Goal: Obtain resource: Download file/media

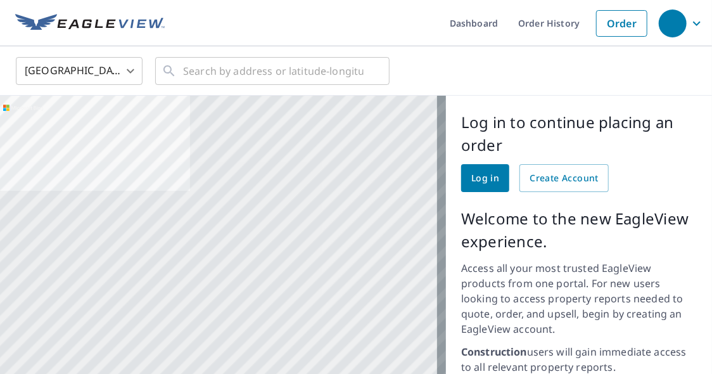
click at [471, 176] on span "Log in" at bounding box center [485, 178] width 28 height 16
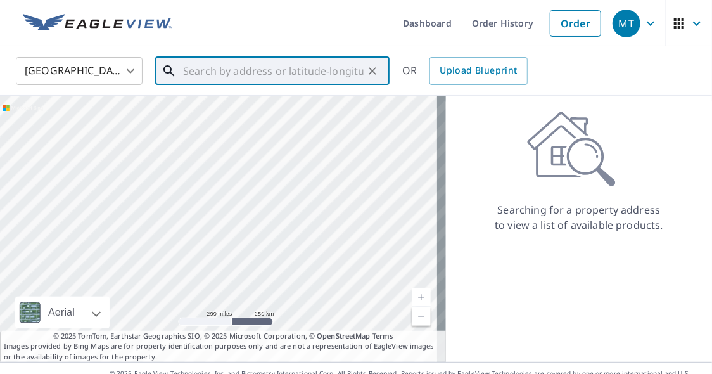
click at [189, 70] on input "text" at bounding box center [273, 70] width 181 height 35
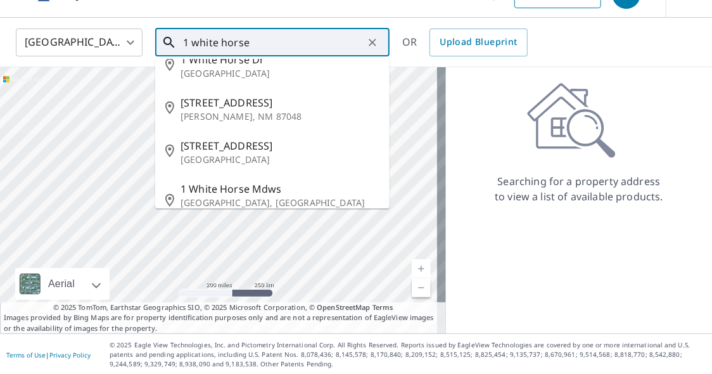
scroll to position [29, 0]
click at [219, 41] on input "1 white horse" at bounding box center [273, 41] width 181 height 35
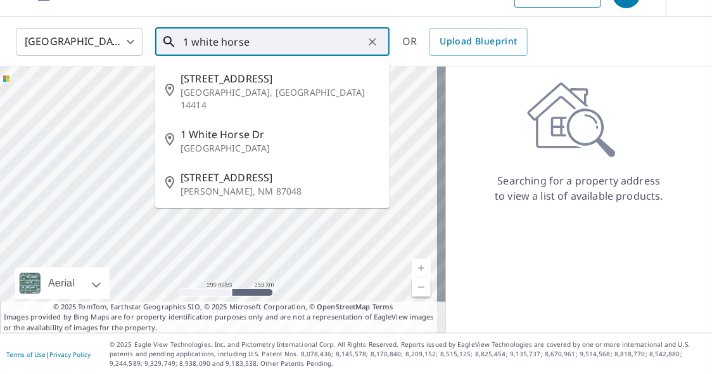
click at [220, 41] on input "1 white horse" at bounding box center [273, 41] width 181 height 35
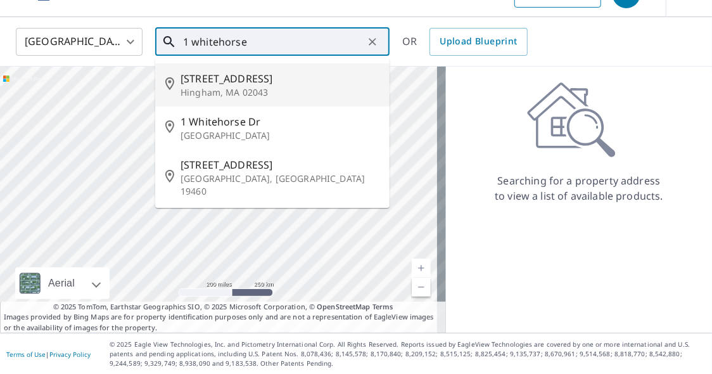
click at [238, 76] on span "[STREET_ADDRESS]" at bounding box center [280, 78] width 199 height 15
type input "[STREET_ADDRESS]"
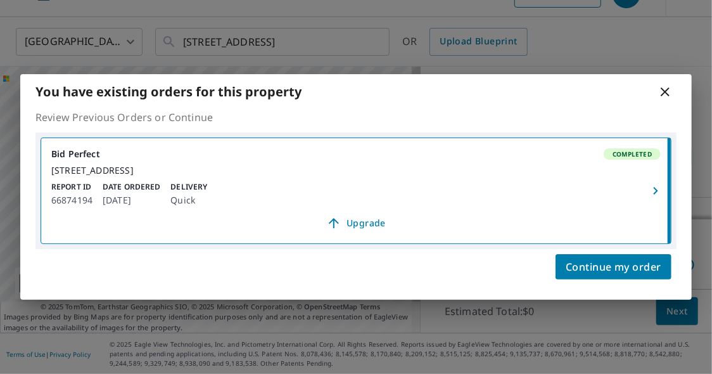
click at [615, 150] on span "Completed" at bounding box center [632, 154] width 54 height 9
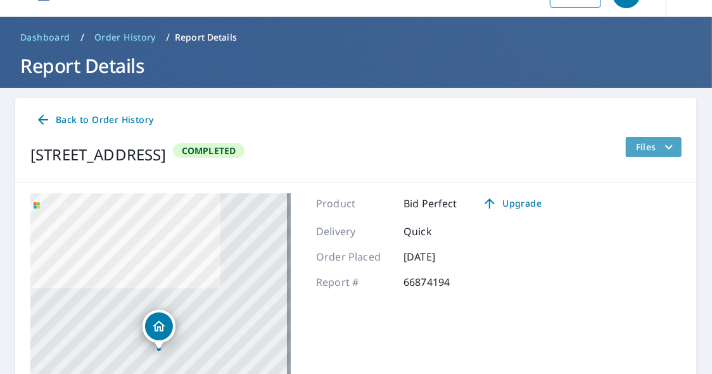
click at [661, 147] on icon "filesDropdownBtn-66874194" at bounding box center [668, 146] width 15 height 15
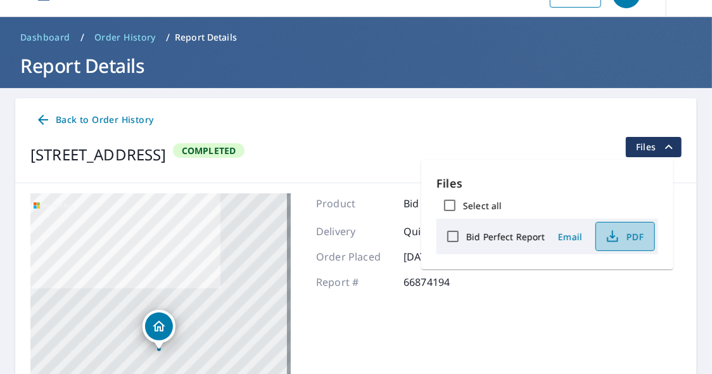
click at [631, 239] on span "PDF" at bounding box center [624, 236] width 41 height 15
